Goal: Book appointment/travel/reservation

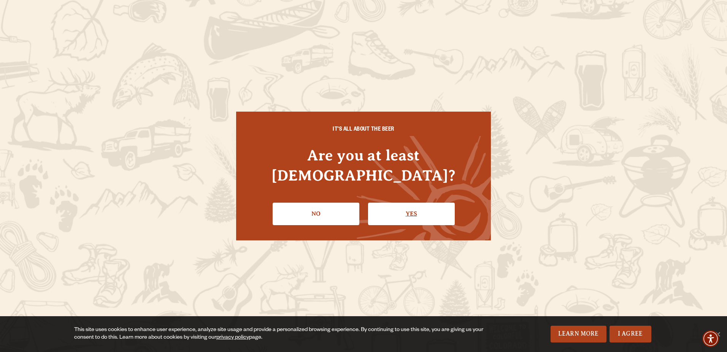
click at [390, 205] on link "Yes" at bounding box center [411, 213] width 87 height 22
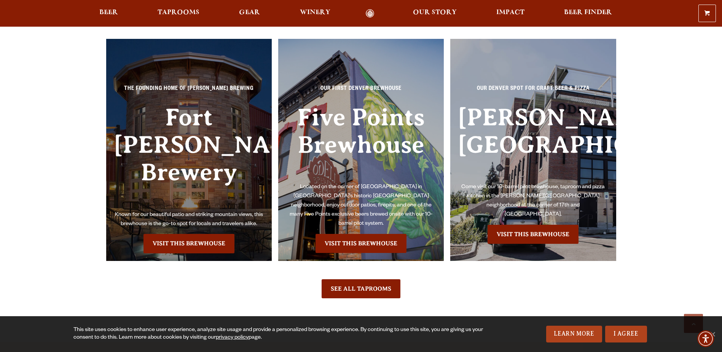
scroll to position [1750, 0]
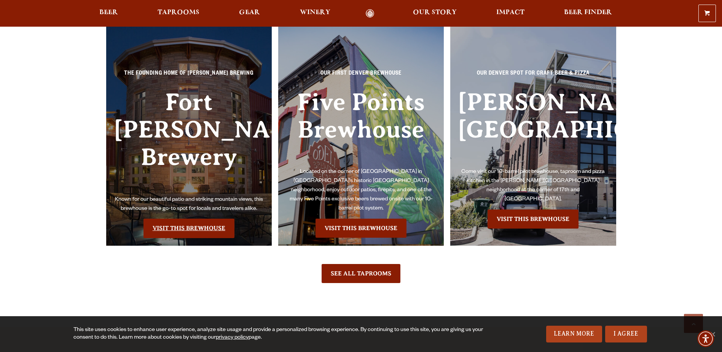
click at [211, 218] on link "Visit this Brewhouse" at bounding box center [188, 227] width 91 height 19
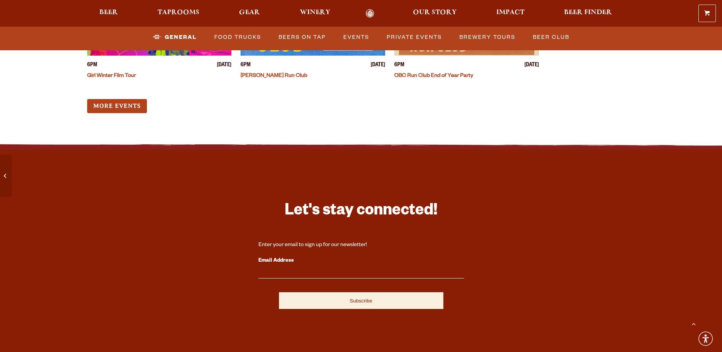
scroll to position [3006, 0]
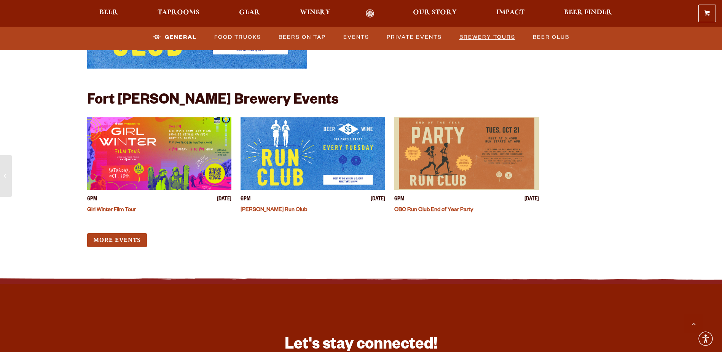
click at [498, 38] on link "Brewery Tours" at bounding box center [487, 38] width 62 height 18
